Goal: Task Accomplishment & Management: Manage account settings

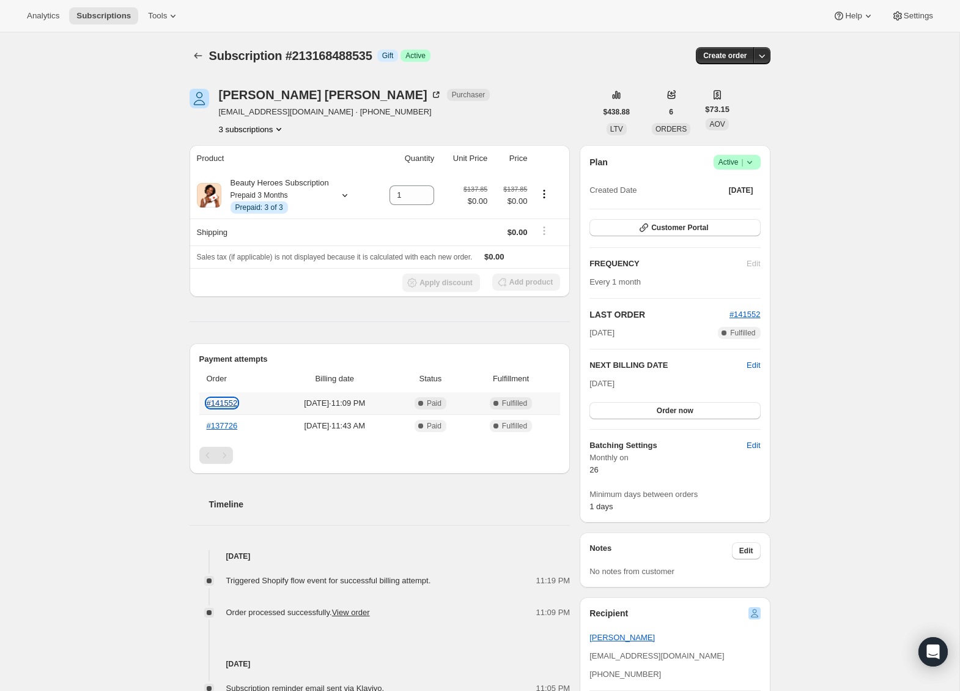
click at [225, 407] on link "#141552" at bounding box center [222, 402] width 31 height 9
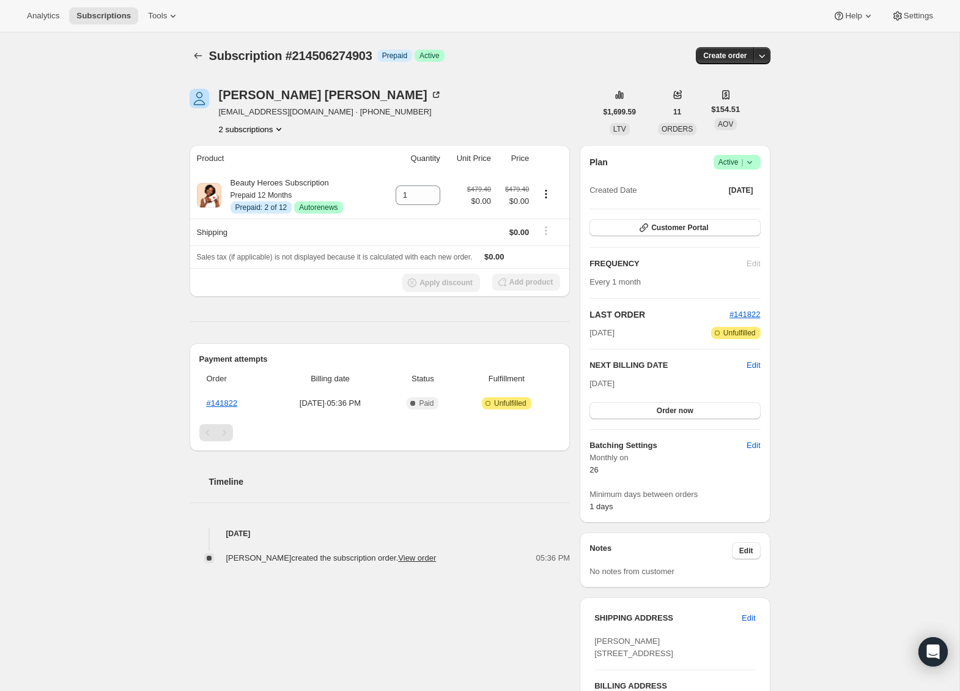
click at [265, 127] on button "2 subscriptions" at bounding box center [252, 129] width 67 height 12
click at [261, 158] on span "206355464279" at bounding box center [250, 152] width 89 height 12
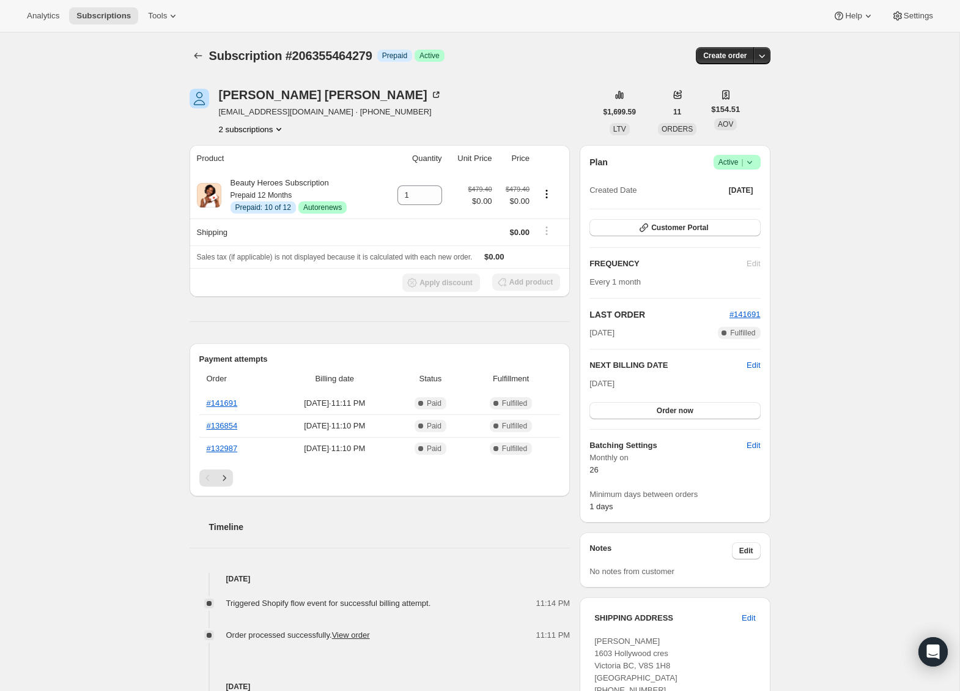
click at [242, 123] on button "2 subscriptions" at bounding box center [252, 129] width 67 height 12
click at [248, 170] on span "214506274903" at bounding box center [231, 172] width 53 height 9
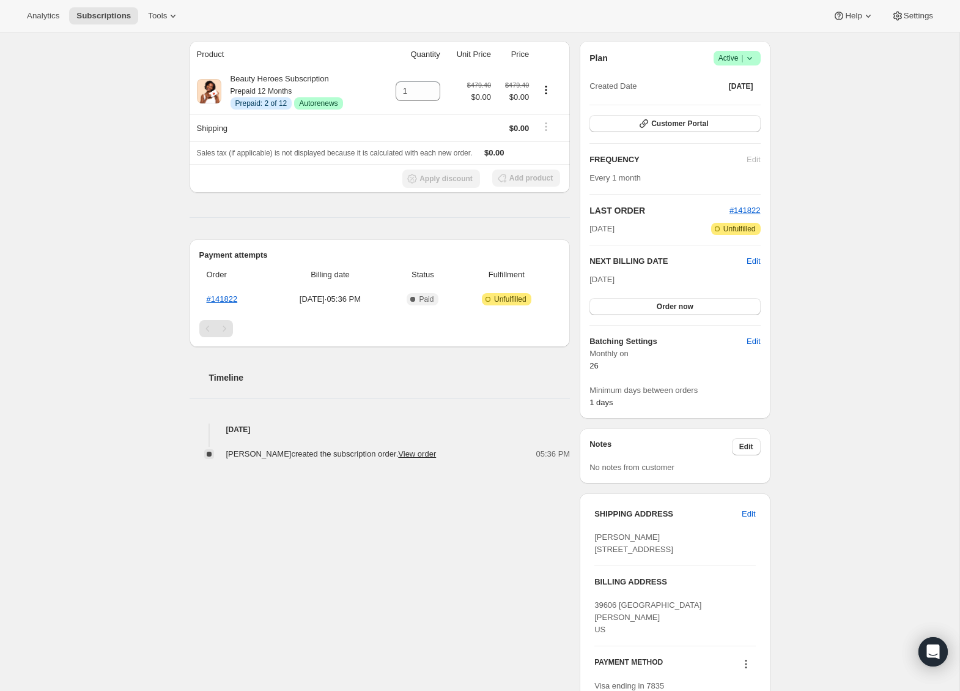
scroll to position [265, 0]
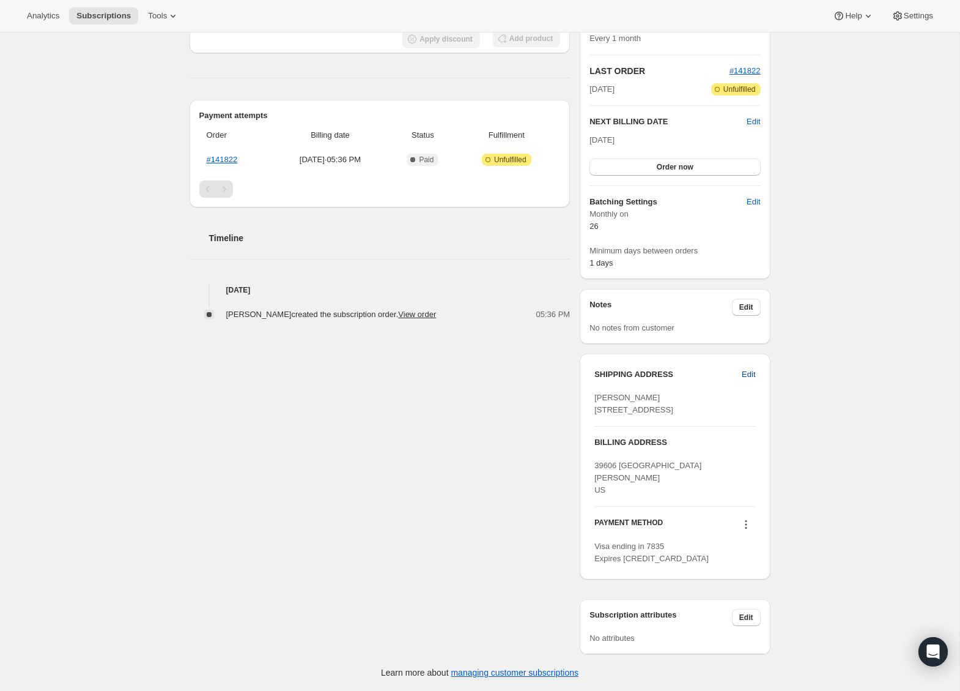
click at [746, 368] on span "Edit" at bounding box center [748, 374] width 13 height 12
select select "United States"
select select "HI"
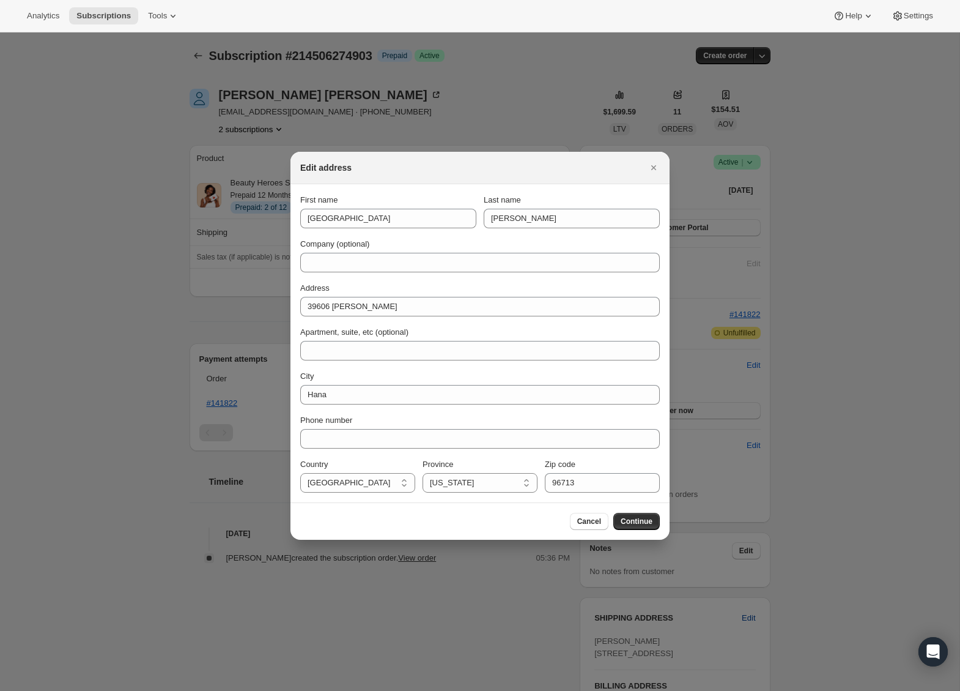
scroll to position [0, 0]
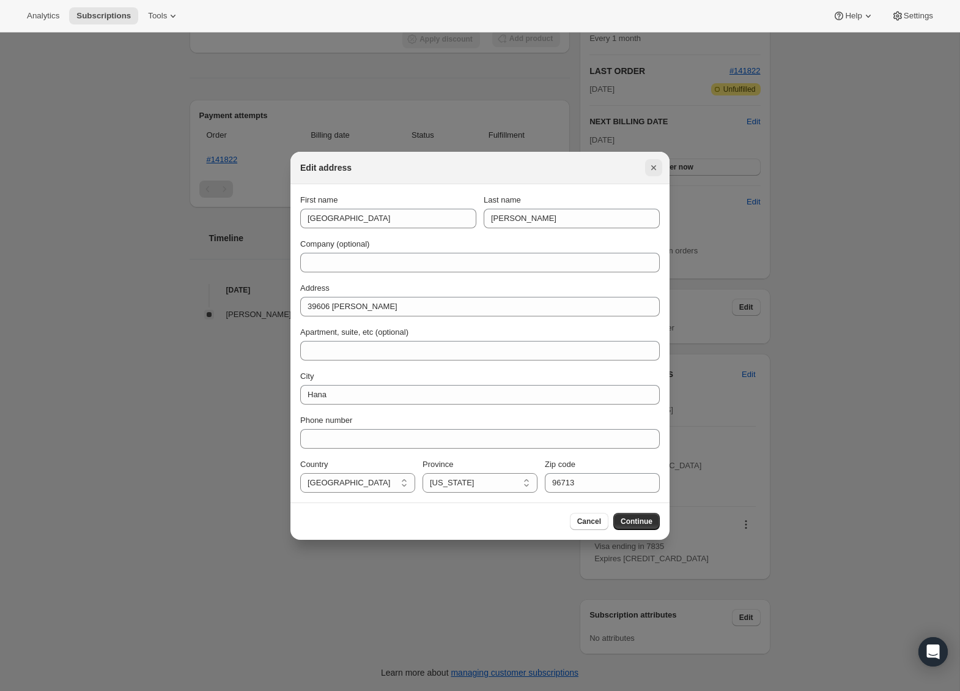
click at [655, 169] on icon "Close" at bounding box center [653, 167] width 5 height 5
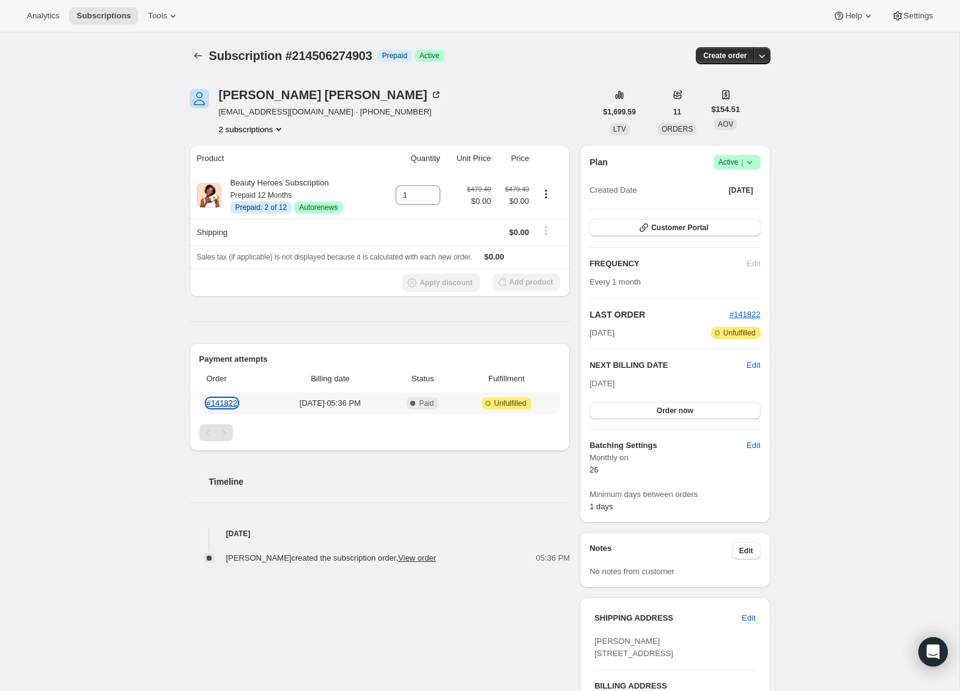
click at [223, 404] on link "#141822" at bounding box center [222, 402] width 31 height 9
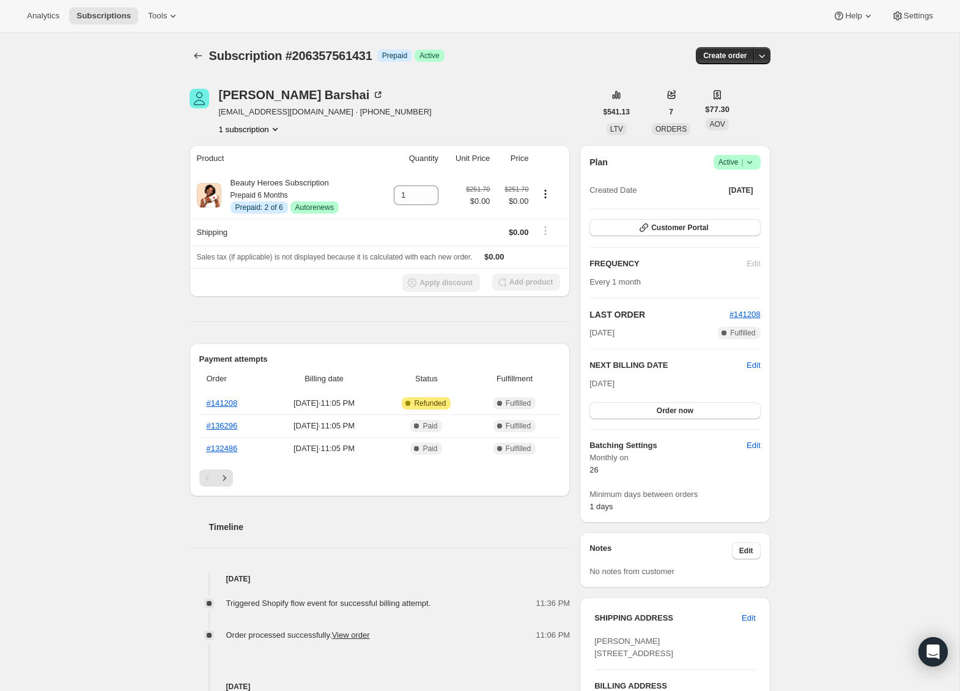
click at [755, 161] on icon at bounding box center [750, 162] width 12 height 12
click at [757, 202] on span "Cancel subscription" at bounding box center [733, 206] width 69 height 9
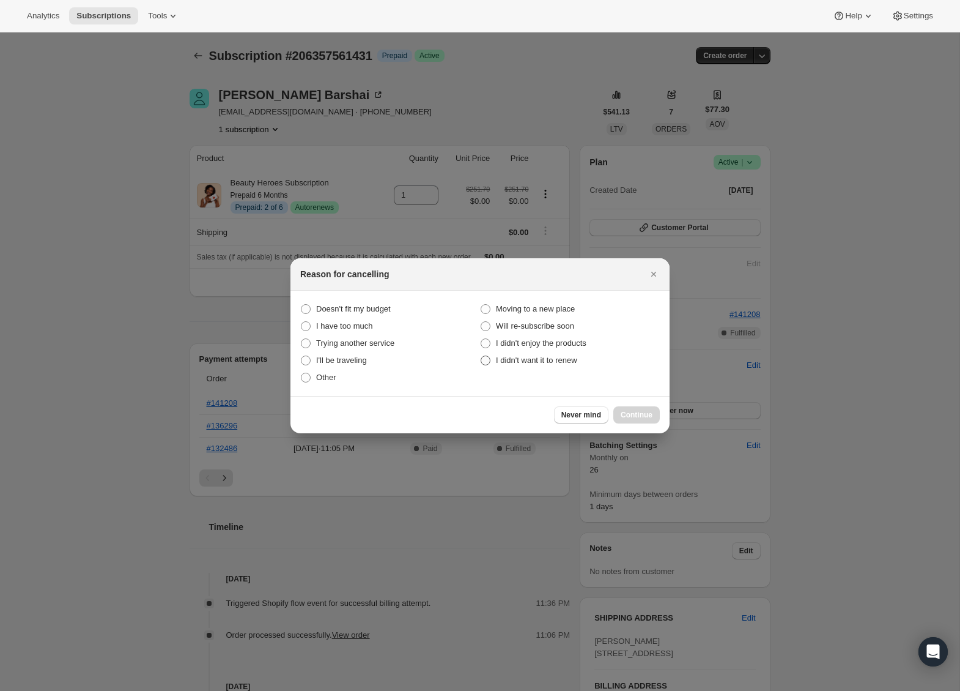
click at [531, 361] on span "I didn't want it to renew" at bounding box center [536, 359] width 81 height 9
click at [481, 356] on "I didn't want it to renew" at bounding box center [481, 355] width 1 height 1
radio "true"
click at [640, 417] on span "Continue" at bounding box center [637, 415] width 32 height 10
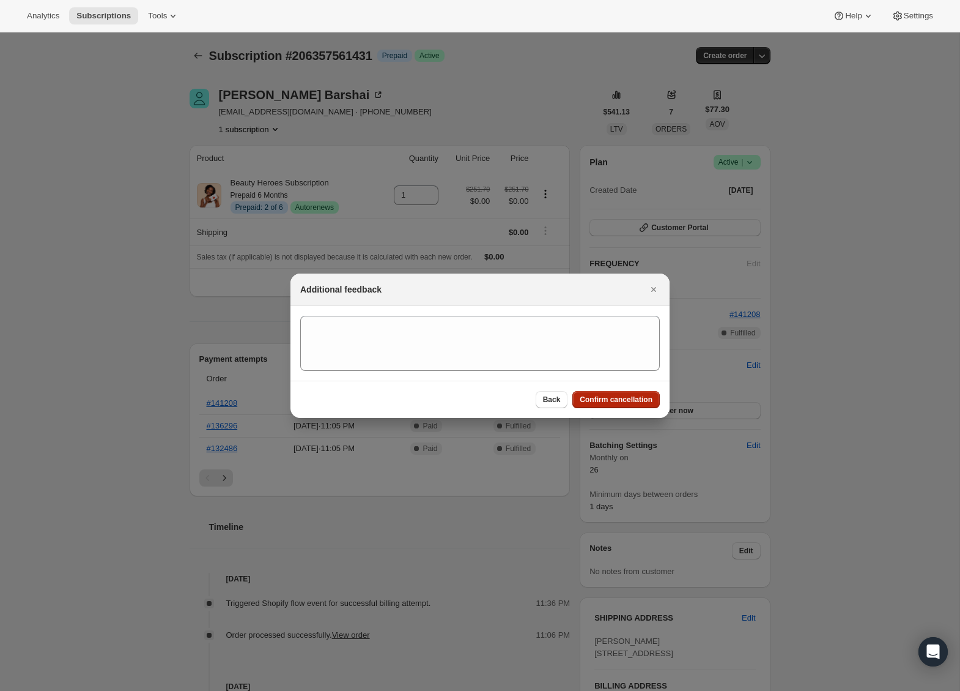
click at [590, 398] on span "Confirm cancellation" at bounding box center [616, 399] width 73 height 10
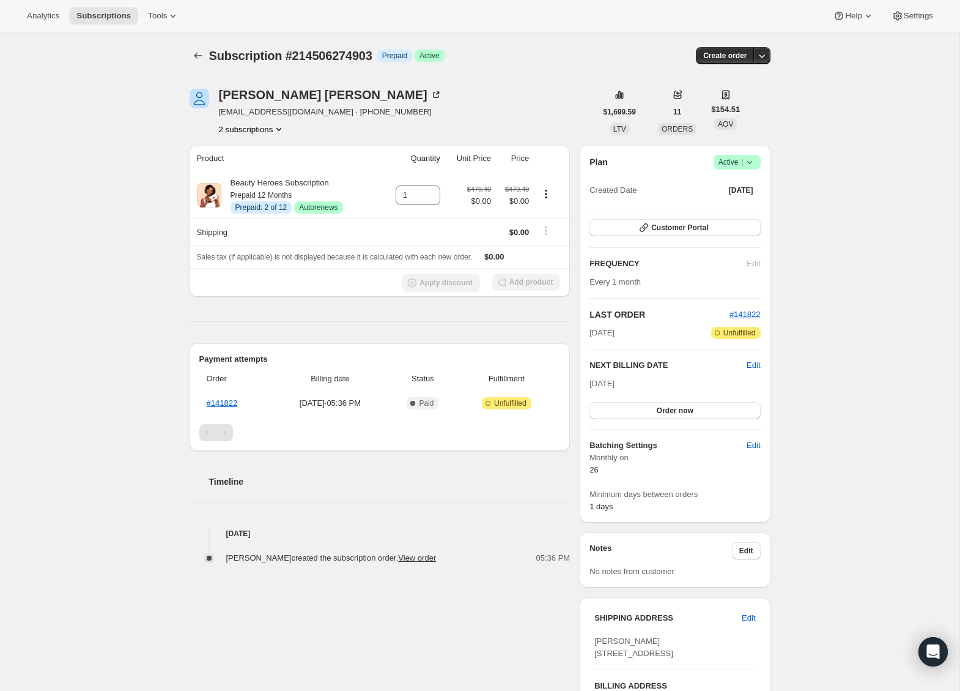
click at [746, 165] on icon at bounding box center [750, 162] width 12 height 12
click at [742, 206] on span "Cancel subscription" at bounding box center [733, 206] width 69 height 9
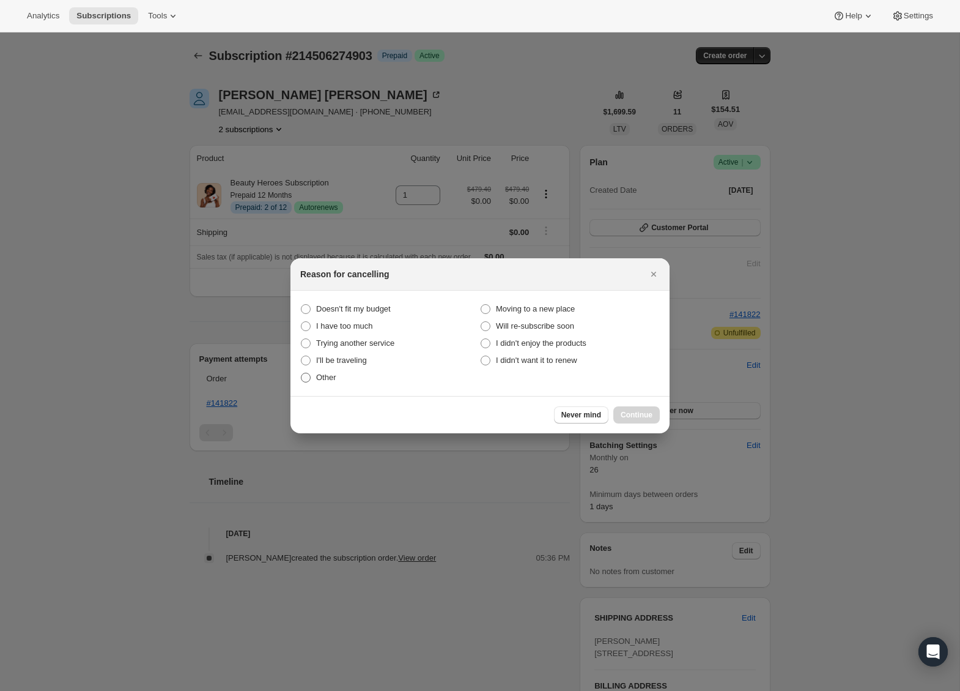
click at [324, 378] on span "Other" at bounding box center [326, 376] width 20 height 9
click at [302, 373] on input "Other" at bounding box center [301, 372] width 1 height 1
radio input "true"
click at [644, 413] on span "Continue" at bounding box center [637, 415] width 32 height 10
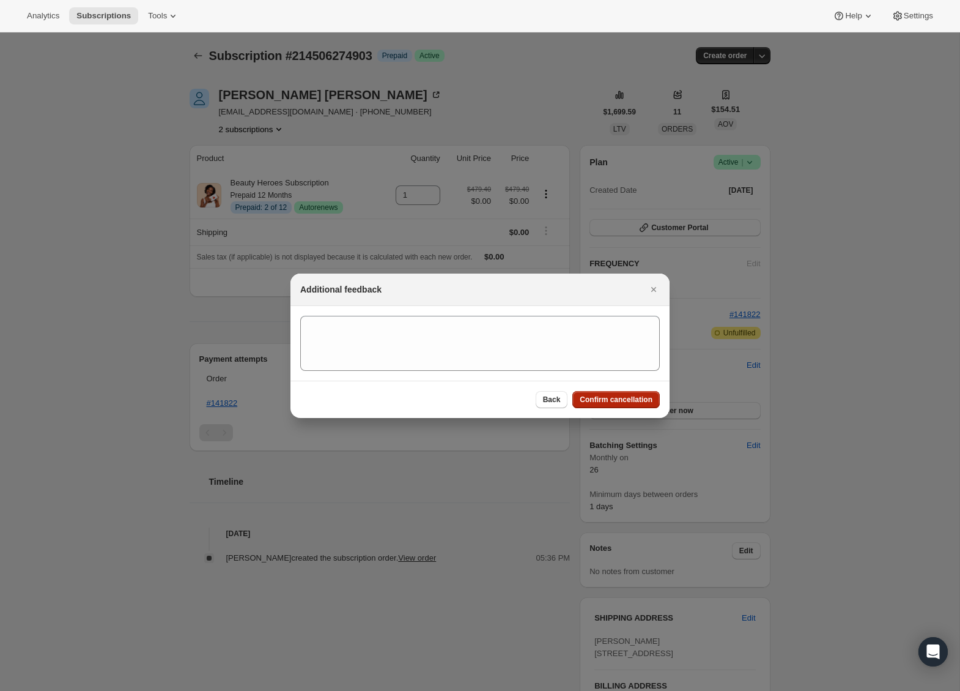
click at [608, 399] on span "Confirm cancellation" at bounding box center [616, 399] width 73 height 10
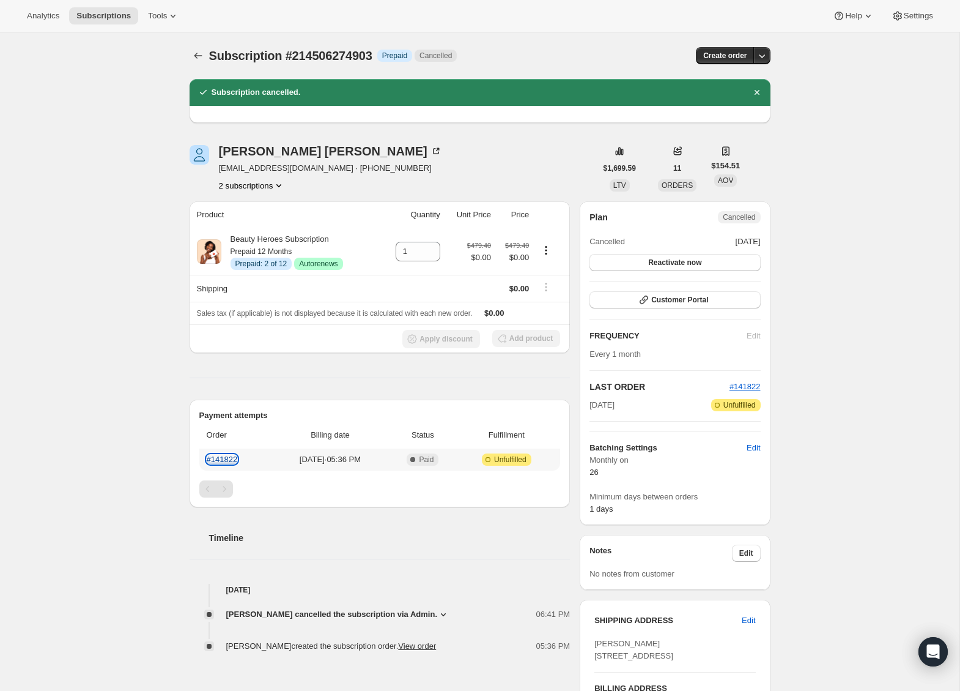
click at [236, 459] on link "#141822" at bounding box center [222, 458] width 31 height 9
